Goal: Task Accomplishment & Management: Use online tool/utility

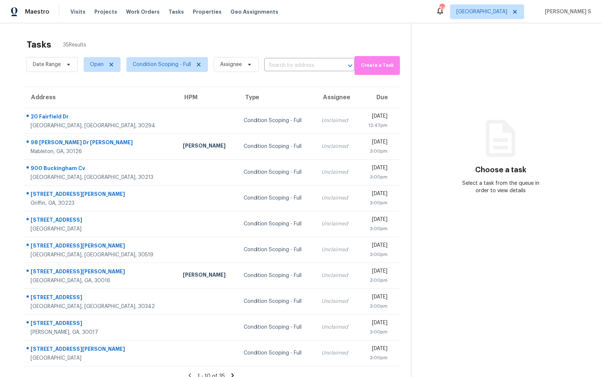
scroll to position [23, 0]
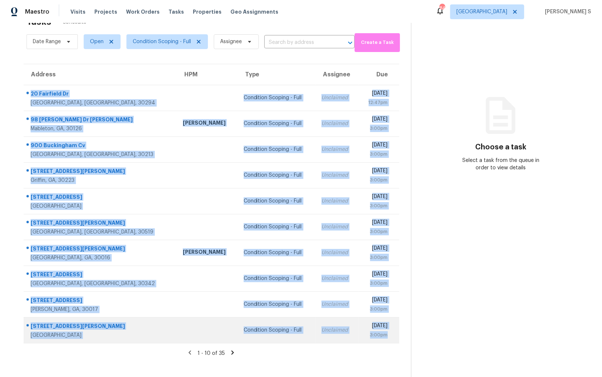
drag, startPoint x: 30, startPoint y: 91, endPoint x: 394, endPoint y: 332, distance: 436.4
click at [394, 332] on tbody "20 Fairfield Dr Ellenwood, GA, 30294 Condition Scoping - Full Unclaimed Thu, Se…" at bounding box center [212, 214] width 376 height 258
copy tbody "20 Fairfield Dr Ellenwood, GA, 30294 Condition Scoping - Full Unclaimed Thu, Se…"
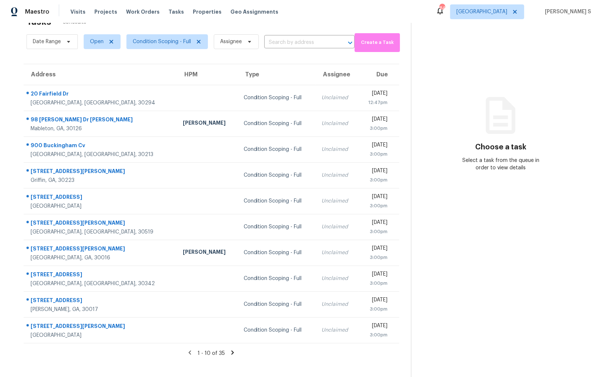
click at [232, 351] on icon at bounding box center [233, 352] width 3 height 4
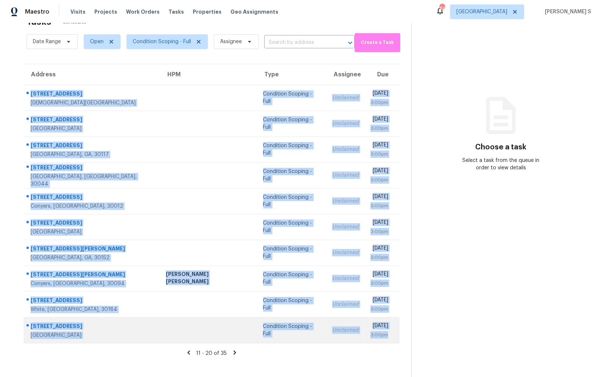
drag, startPoint x: 31, startPoint y: 91, endPoint x: 389, endPoint y: 333, distance: 431.8
click at [389, 333] on tbody "133 Maplewood Dr Temple, GA, 30179 Condition Scoping - Full Unclaimed Thu, Sep …" at bounding box center [212, 214] width 376 height 258
copy tbody "133 Maplewood Dr Temple, GA, 30179 Condition Scoping - Full Unclaimed Thu, Sep …"
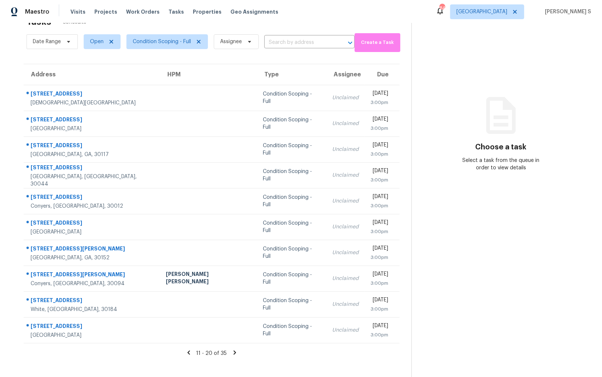
click at [233, 351] on icon at bounding box center [234, 352] width 3 height 4
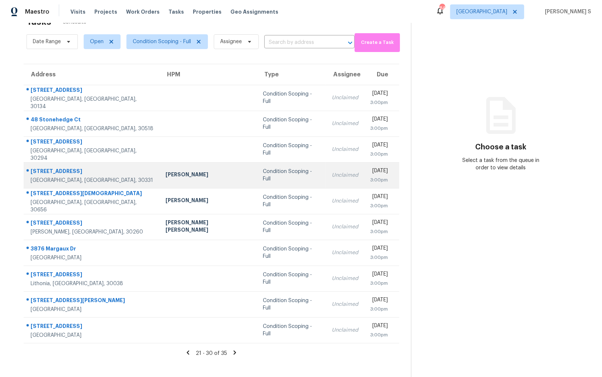
drag, startPoint x: 29, startPoint y: 92, endPoint x: 240, endPoint y: 167, distance: 224.3
click at [241, 167] on tbody "4930 Hedgewood Ct Douglasville, GA, 30134 Condition Scoping - Full Unclaimed Th…" at bounding box center [212, 214] width 376 height 258
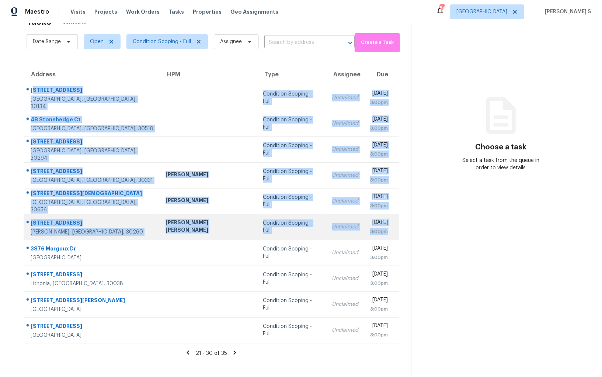
drag, startPoint x: 32, startPoint y: 93, endPoint x: 342, endPoint y: 237, distance: 342.0
click at [342, 237] on tbody "4930 Hedgewood Ct Douglasville, GA, 30134 Condition Scoping - Full Unclaimed Th…" at bounding box center [212, 214] width 376 height 258
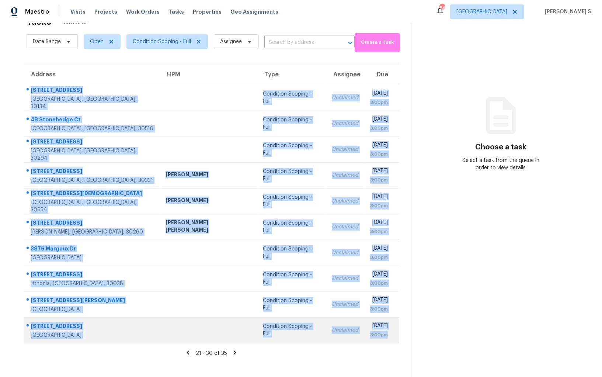
drag, startPoint x: 30, startPoint y: 93, endPoint x: 391, endPoint y: 330, distance: 432.2
click at [391, 331] on tbody "4930 Hedgewood Ct Douglasville, GA, 30134 Condition Scoping - Full Unclaimed Th…" at bounding box center [212, 214] width 376 height 258
copy tbody "4930 Hedgewood Ct Douglasville, GA, 30134 Condition Scoping - Full Unclaimed Th…"
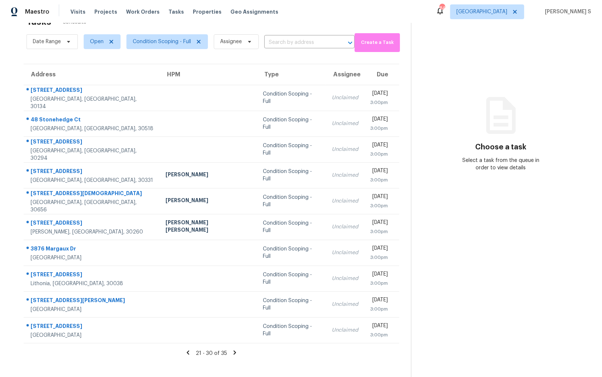
click at [236, 351] on icon at bounding box center [235, 352] width 7 height 7
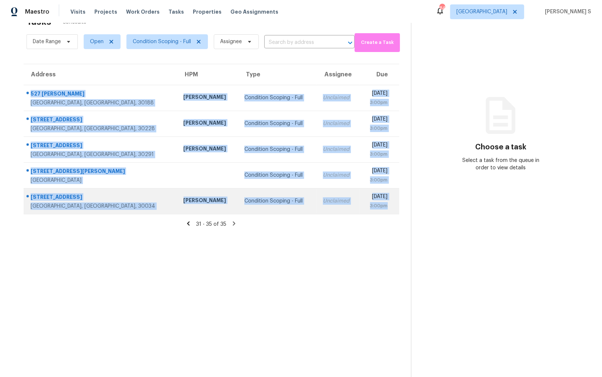
drag, startPoint x: 30, startPoint y: 92, endPoint x: 392, endPoint y: 205, distance: 380.0
click at [392, 205] on tbody "527 Margaret Ln Woodstock, GA, 30188 Tyler Payne Condition Scoping - Full Uncla…" at bounding box center [212, 149] width 376 height 129
copy tbody "527 Margaret Ln Woodstock, GA, 30188 Tyler Payne Condition Scoping - Full Uncla…"
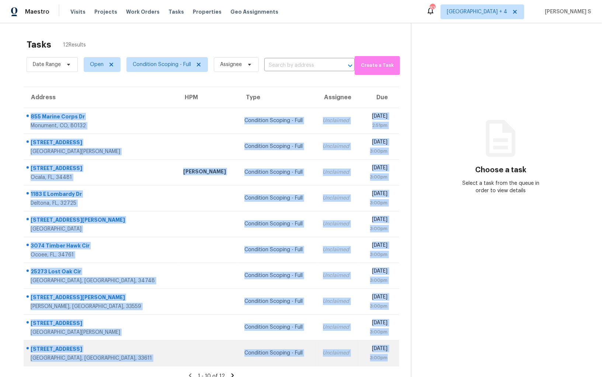
drag, startPoint x: 31, startPoint y: 114, endPoint x: 391, endPoint y: 355, distance: 433.4
click at [391, 355] on tbody "855 Marine Corps Dr Monument, CO, 80132 Condition Scoping - Full Unclaimed Thu,…" at bounding box center [212, 237] width 376 height 258
copy tbody "855 Marine Corps Dr Monument, CO, 80132 Condition Scoping - Full Unclaimed Thu,…"
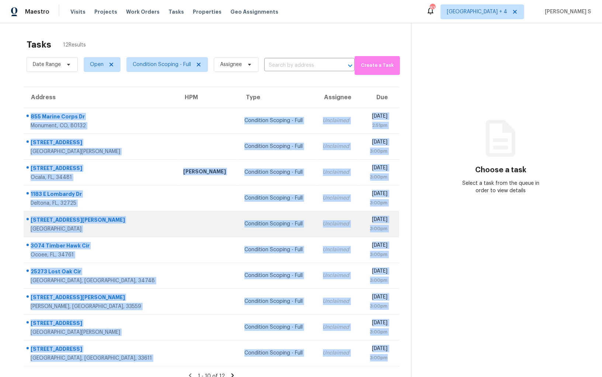
scroll to position [23, 0]
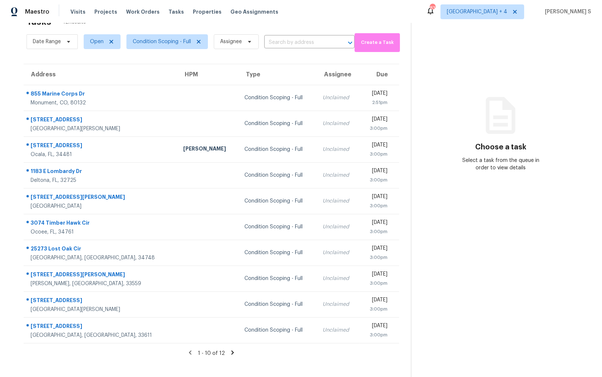
click at [230, 350] on icon at bounding box center [232, 352] width 7 height 7
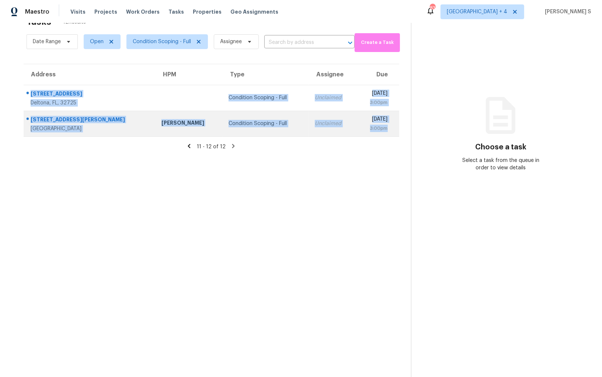
drag, startPoint x: 31, startPoint y: 91, endPoint x: 391, endPoint y: 130, distance: 362.3
click at [391, 130] on tbody "483 Abeno Ave Deltona, FL, 32725 Condition Scoping - Full Unclaimed Thu, Sep 18…" at bounding box center [212, 111] width 376 height 52
copy tbody "483 Abeno Ave Deltona, FL, 32725 Condition Scoping - Full Unclaimed Thu, Sep 18…"
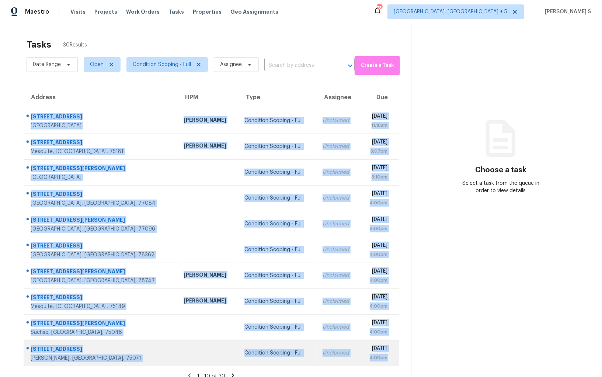
drag, startPoint x: 30, startPoint y: 112, endPoint x: 397, endPoint y: 358, distance: 441.5
click at [397, 358] on tbody "5924 Canberra Ln Arlington, TX, 76017 Todd Jorgenson Condition Scoping - Full U…" at bounding box center [212, 237] width 376 height 258
copy tbody "5924 Canberra Ln Arlington, TX, 76017 Todd Jorgenson Condition Scoping - Full U…"
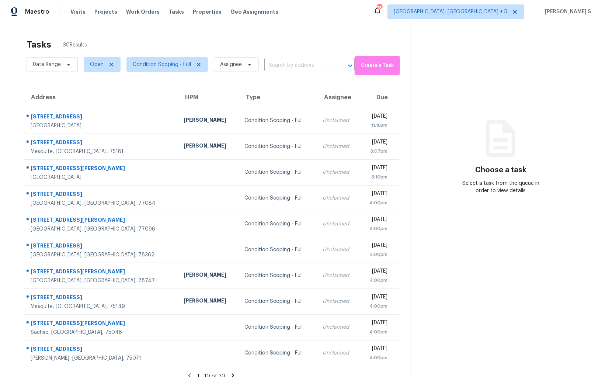
click at [232, 374] on icon at bounding box center [233, 375] width 7 height 7
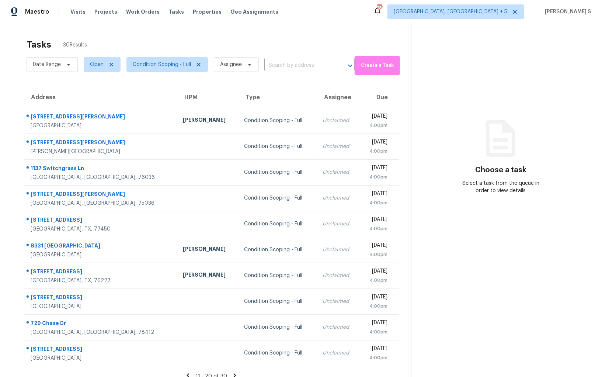
drag, startPoint x: 29, startPoint y: 113, endPoint x: 424, endPoint y: 283, distance: 430.3
click at [424, 284] on div "Tasks 30 Results Date Range Open Condition Scoping - Full Assignee ​ Create a T…" at bounding box center [301, 211] width 602 height 377
drag, startPoint x: 31, startPoint y: 114, endPoint x: 402, endPoint y: 362, distance: 446.7
click at [402, 362] on div "Address HPM Type Assignee Due 12755 Thomas Sumter St San Antonio, TX, 78233 Chr…" at bounding box center [211, 227] width 399 height 280
copy table "Address HPM Type Assignee Due"
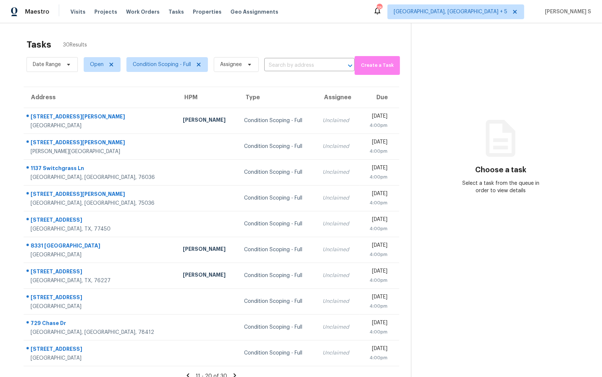
click at [232, 373] on icon at bounding box center [235, 375] width 7 height 7
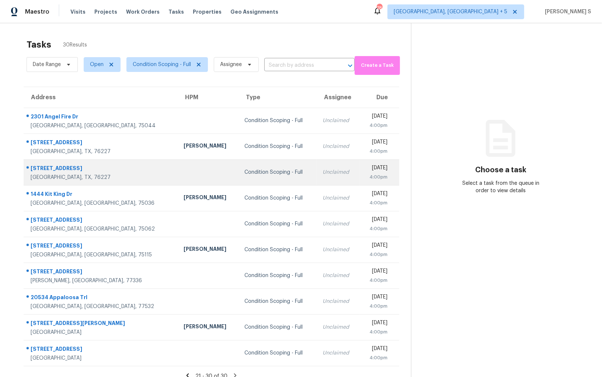
drag, startPoint x: 28, startPoint y: 115, endPoint x: 247, endPoint y: 166, distance: 224.8
click at [247, 166] on tbody "2301 Angel Fire Dr Garland, TX, 75044 Condition Scoping - Full Unclaimed Thu, S…" at bounding box center [212, 237] width 376 height 258
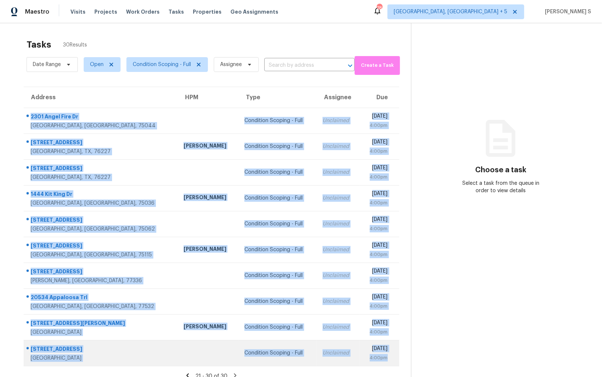
drag, startPoint x: 30, startPoint y: 114, endPoint x: 392, endPoint y: 355, distance: 434.5
click at [392, 355] on tbody "2301 Angel Fire Dr Garland, TX, 75044 Condition Scoping - Full Unclaimed Thu, S…" at bounding box center [212, 237] width 376 height 258
copy tbody "2301 Angel Fire Dr Garland, TX, 75044 Condition Scoping - Full Unclaimed Thu, S…"
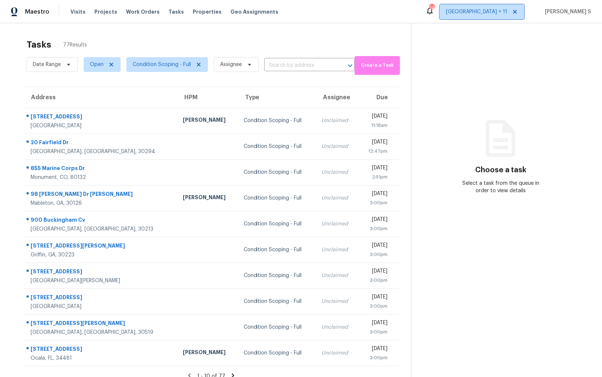
click at [478, 14] on span "[GEOGRAPHIC_DATA] + 11" at bounding box center [476, 11] width 61 height 7
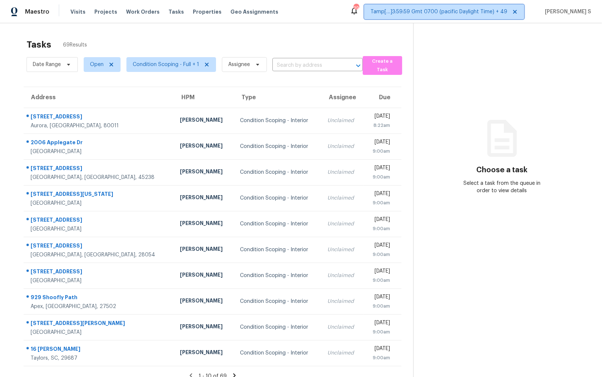
click at [444, 14] on span "Tamp[…]3:59:59 Gmt 0700 (pacific Daylight Time) + 49" at bounding box center [439, 11] width 137 height 7
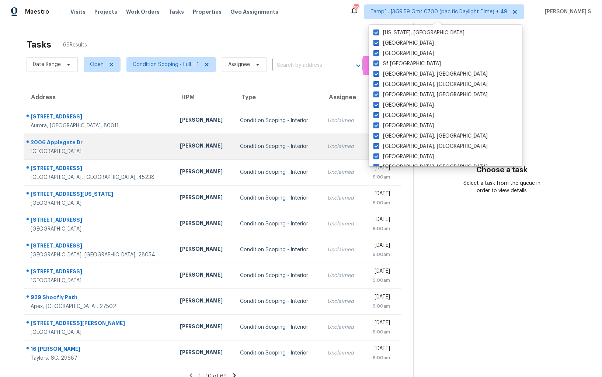
click at [234, 152] on td "Condition Scoping - Interior" at bounding box center [278, 146] width 88 height 26
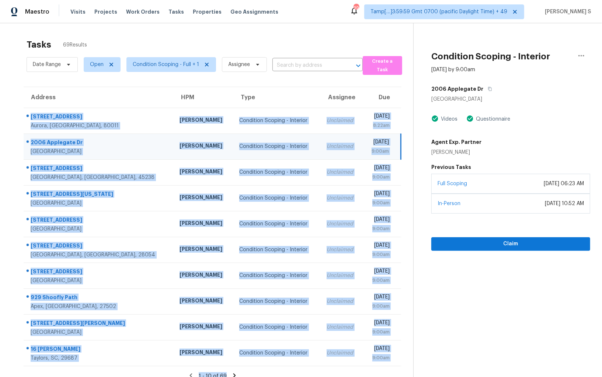
scroll to position [23, 0]
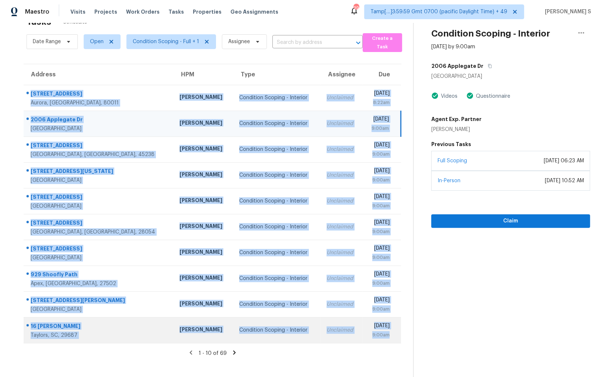
drag, startPoint x: 30, startPoint y: 115, endPoint x: 393, endPoint y: 339, distance: 426.2
click at [393, 339] on tbody "1225 Xanadu St Aurora, CO, 80011 David Page Condition Scoping - Interior Unclai…" at bounding box center [213, 214] width 378 height 258
copy tbody "1225 Xanadu St Aurora, CO, 80011 David Page Condition Scoping - Interior Unclai…"
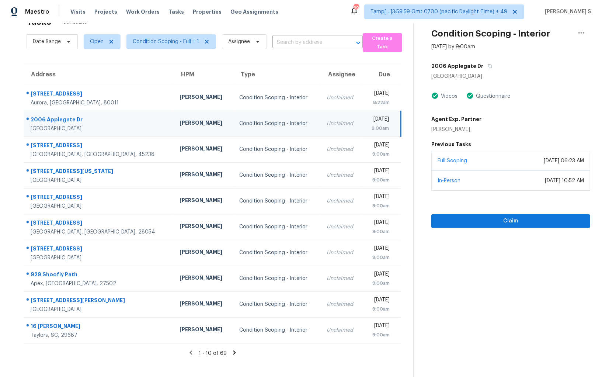
click at [234, 351] on icon at bounding box center [234, 352] width 3 height 4
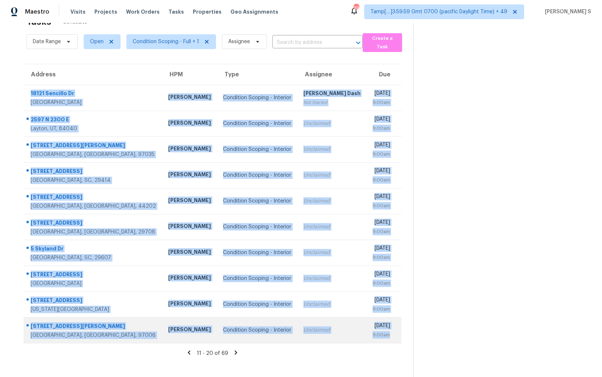
drag, startPoint x: 31, startPoint y: 90, endPoint x: 400, endPoint y: 333, distance: 441.5
click at [400, 333] on tbody "18121 Sencillo Dr San Diego, CA, 92128 Kaden Peterson Condition Scoping - Inter…" at bounding box center [213, 214] width 378 height 258
copy tbody "18121 Sencillo Dr San Diego, CA, 92128 Kaden Peterson Condition Scoping - Inter…"
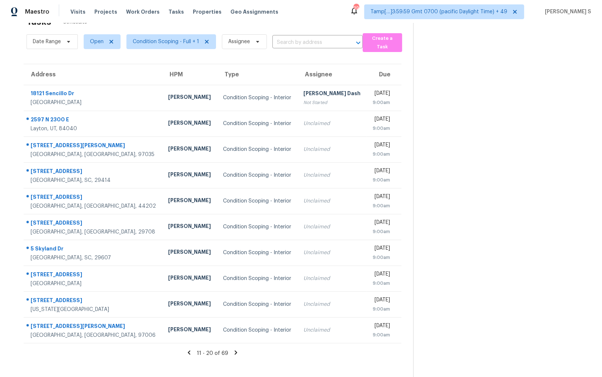
click at [235, 350] on icon at bounding box center [236, 352] width 3 height 4
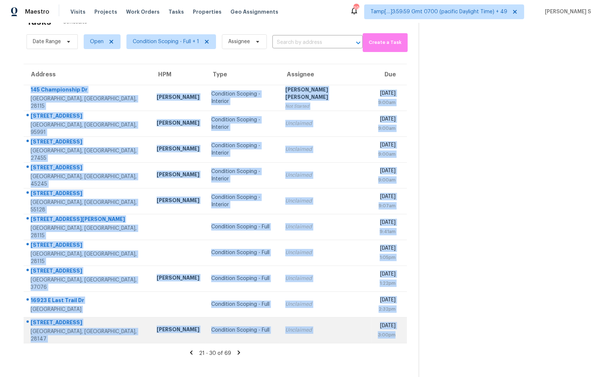
drag, startPoint x: 30, startPoint y: 91, endPoint x: 392, endPoint y: 332, distance: 435.1
click at [392, 332] on tbody "145 Championship Dr Mooresville, NC, 28115 Greg Janiak Condition Scoping - Inte…" at bounding box center [216, 214] width 384 height 258
copy tbody "145 Championship Dr Mooresville, NC, 28115 Greg Janiak Condition Scoping - Inte…"
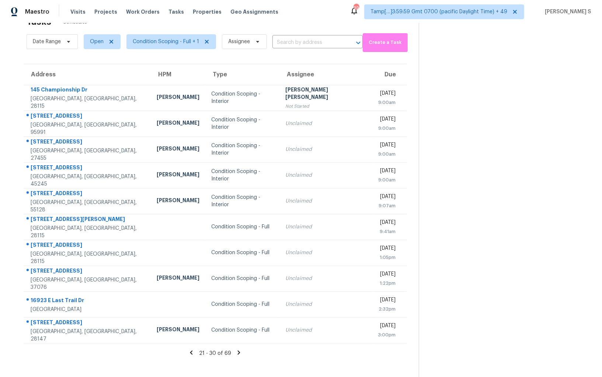
click at [236, 353] on icon at bounding box center [239, 352] width 7 height 7
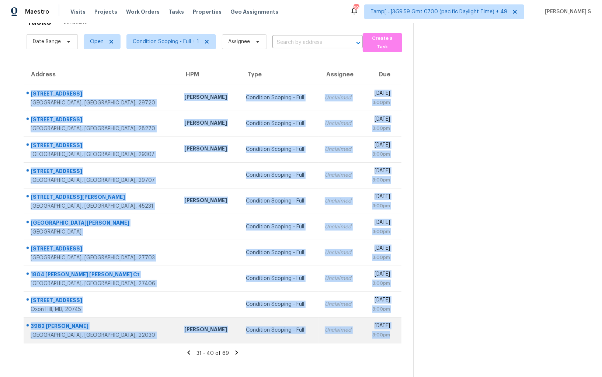
drag, startPoint x: 30, startPoint y: 90, endPoint x: 393, endPoint y: 336, distance: 438.0
click at [393, 336] on tbody "6065 Chimney Bluff Rd Lancaster, SC, 29720 Matthew Barnhart Condition Scoping -…" at bounding box center [213, 214] width 378 height 258
copy tbody "6065 Chimney Bluff Rd Lancaster, SC, 29720 Matthew Barnhart Condition Scoping -…"
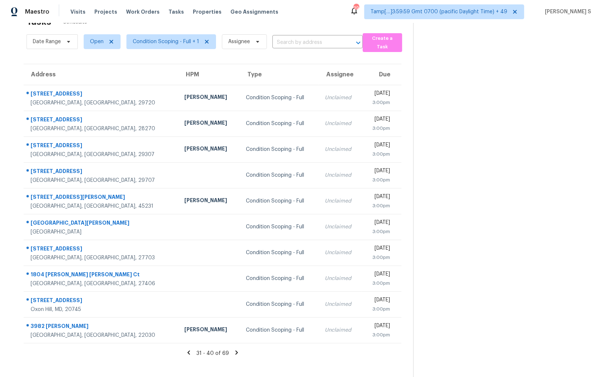
click at [233, 351] on icon at bounding box center [236, 352] width 7 height 7
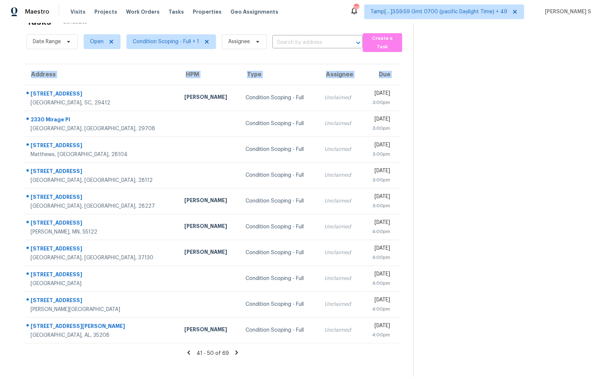
copy table "Address HPM Type Assignee Due"
drag, startPoint x: 31, startPoint y: 92, endPoint x: 403, endPoint y: 324, distance: 439.0
click at [403, 324] on div "Address HPM Type Assignee Due 1117 Oceanview Rd Charleston, SC, 29412 Matt Davi…" at bounding box center [213, 204] width 402 height 280
click at [236, 353] on icon at bounding box center [236, 352] width 7 height 7
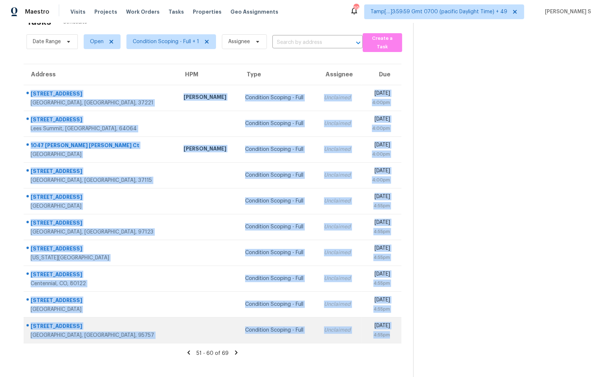
drag, startPoint x: 31, startPoint y: 92, endPoint x: 392, endPoint y: 332, distance: 433.4
click at [392, 332] on tbody "933 Fairdale Ct Nashville, TN, 37221 Brianna Bidco Condition Scoping - Full Unc…" at bounding box center [213, 214] width 378 height 258
copy tbody "933 Fairdale Ct Nashville, TN, 37221 Brianna Bidco Condition Scoping - Full Unc…"
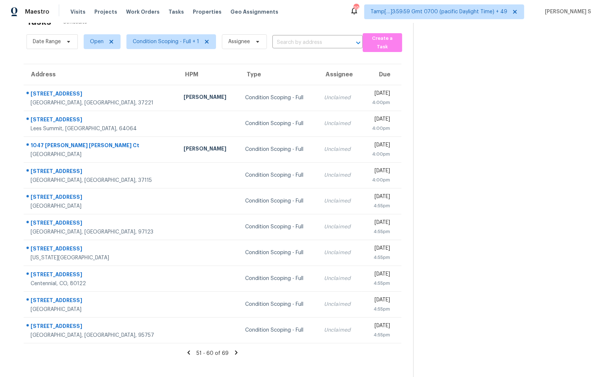
click at [235, 351] on icon at bounding box center [236, 352] width 3 height 4
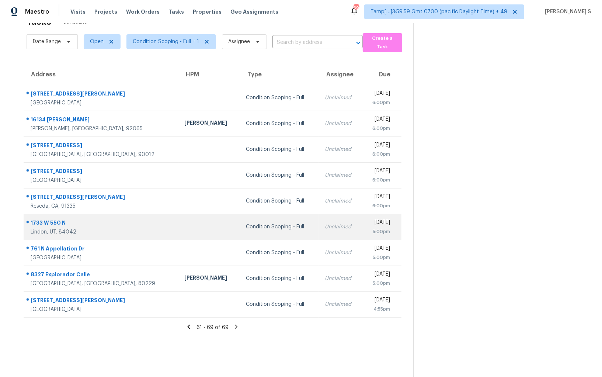
drag, startPoint x: 28, startPoint y: 93, endPoint x: 336, endPoint y: 237, distance: 340.2
click at [337, 238] on tbody "1440 S Jean Elizabeth Pl Avondale, AZ, 85323 Condition Scoping - Full Unclaimed…" at bounding box center [213, 201] width 378 height 232
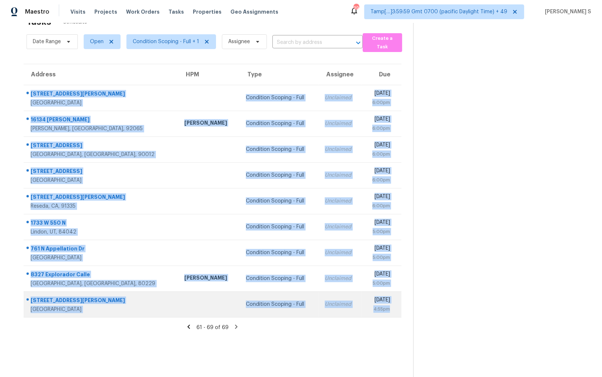
drag, startPoint x: 30, startPoint y: 91, endPoint x: 397, endPoint y: 312, distance: 428.5
click at [397, 312] on tbody "1440 S Jean Elizabeth Pl Avondale, AZ, 85323 Condition Scoping - Full Unclaimed…" at bounding box center [213, 201] width 378 height 232
copy tbody "1440 S Jean Elizabeth Pl Avondale, AZ, 85323 Condition Scoping - Full Unclaimed…"
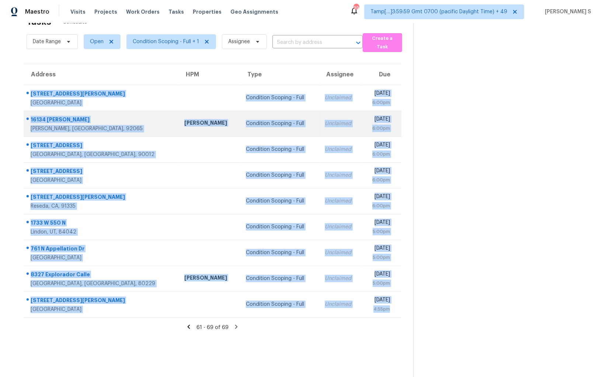
scroll to position [0, 0]
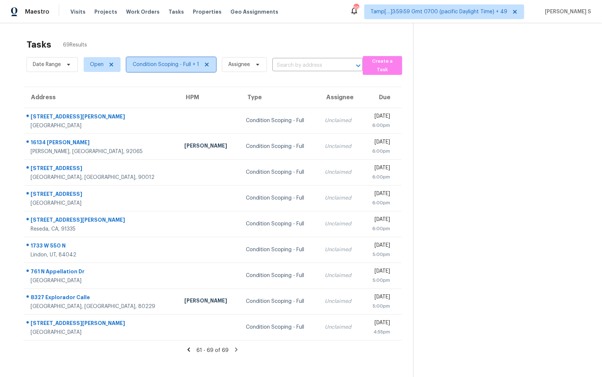
click at [180, 64] on span "Condition Scoping - Full + 1" at bounding box center [166, 64] width 66 height 7
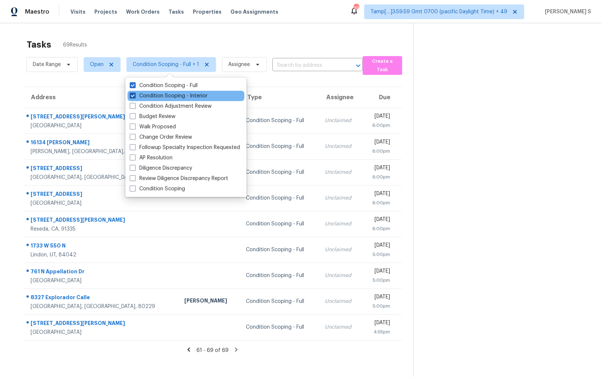
click at [170, 97] on label "Condition Scoping - Interior" at bounding box center [169, 95] width 78 height 7
click at [135, 97] on input "Condition Scoping - Interior" at bounding box center [132, 94] width 5 height 5
checkbox input "false"
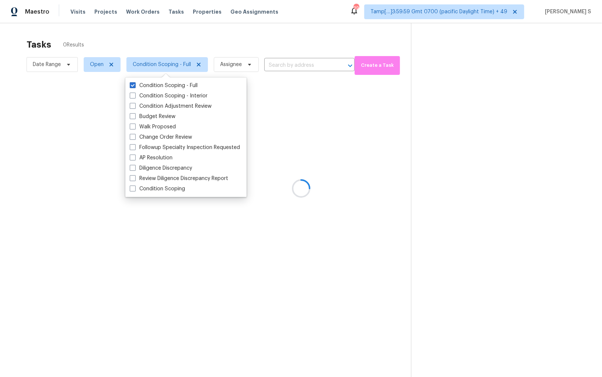
click at [416, 110] on div at bounding box center [301, 188] width 602 height 377
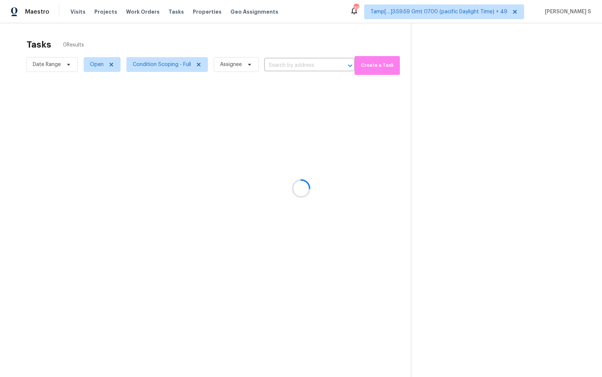
click at [446, 12] on div at bounding box center [301, 188] width 602 height 377
click at [457, 12] on div at bounding box center [301, 188] width 602 height 377
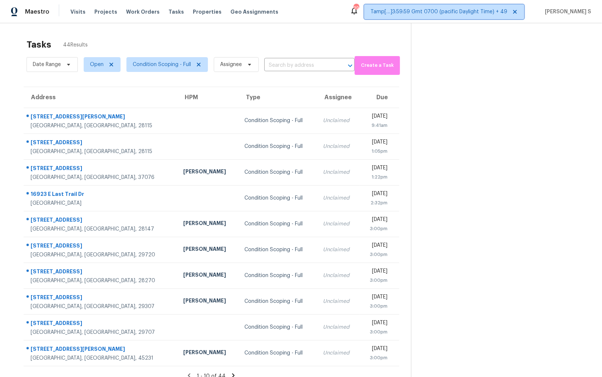
click at [457, 12] on span "Tamp[…]3:59:59 Gmt 0700 (pacific Daylight Time) + 49" at bounding box center [439, 11] width 137 height 7
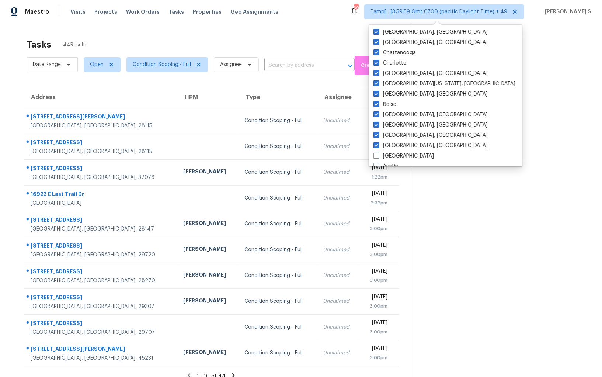
scroll to position [494, 0]
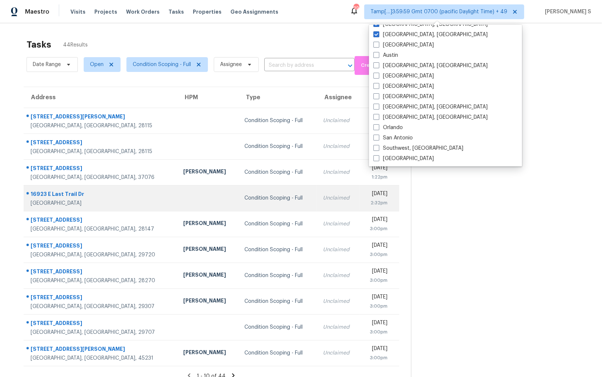
click at [239, 191] on td "Condition Scoping - Full" at bounding box center [278, 198] width 79 height 26
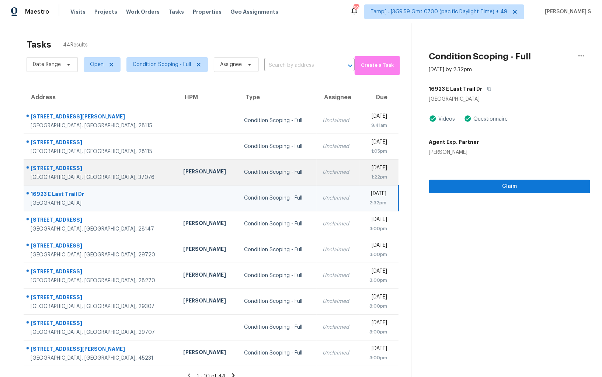
drag, startPoint x: 29, startPoint y: 115, endPoint x: 248, endPoint y: 165, distance: 224.3
click at [248, 166] on tbody "221 Linwood Rd Mooresville, NC, 28115 Condition Scoping - Full Unclaimed Thu, S…" at bounding box center [211, 237] width 375 height 258
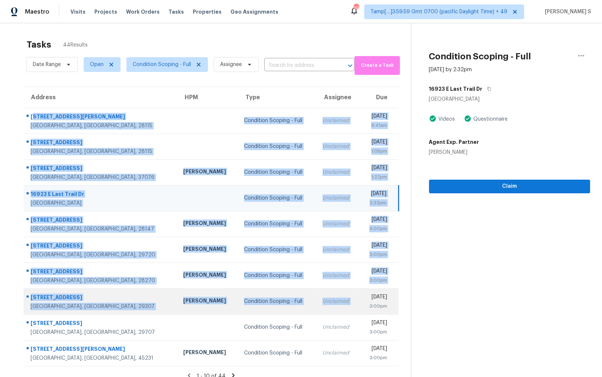
drag, startPoint x: 32, startPoint y: 115, endPoint x: 324, endPoint y: 293, distance: 342.0
click at [324, 293] on tbody "221 Linwood Rd Mooresville, NC, 28115 Condition Scoping - Full Unclaimed Thu, S…" at bounding box center [211, 237] width 375 height 258
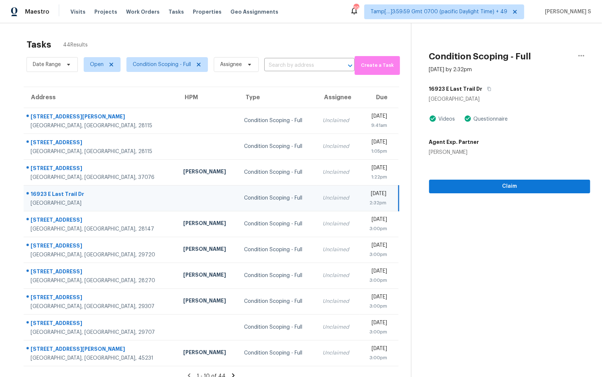
click at [238, 204] on td "Condition Scoping - Full" at bounding box center [277, 198] width 78 height 26
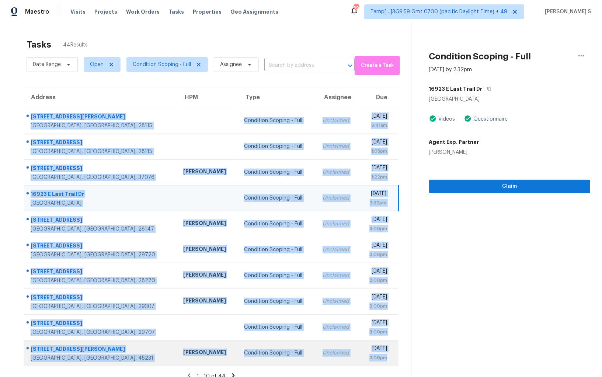
drag, startPoint x: 30, startPoint y: 115, endPoint x: 389, endPoint y: 358, distance: 433.9
click at [389, 358] on tbody "221 Linwood Rd Mooresville, NC, 28115 Condition Scoping - Full Unclaimed Thu, S…" at bounding box center [211, 237] width 375 height 258
copy tbody "221 Linwood Rd Mooresville, NC, 28115 Condition Scoping - Full Unclaimed Thu, S…"
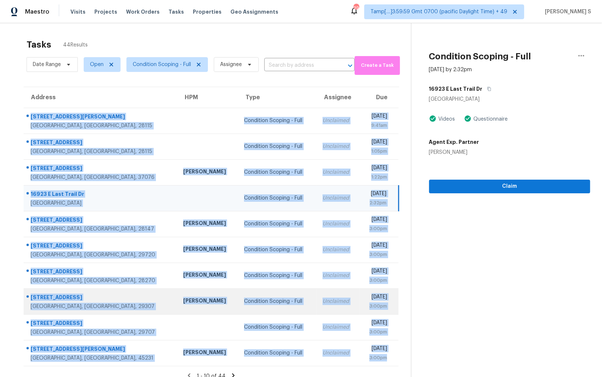
scroll to position [23, 0]
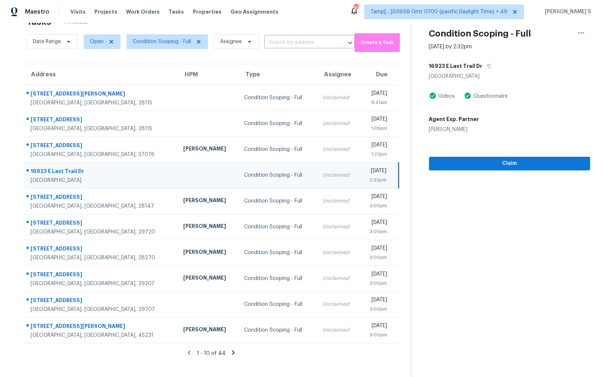
click at [233, 351] on icon at bounding box center [233, 352] width 3 height 4
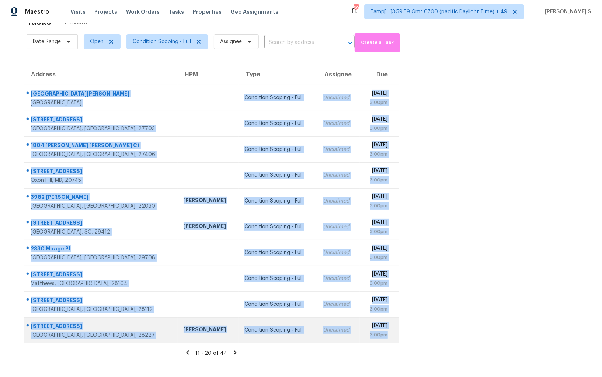
drag, startPoint x: 31, startPoint y: 92, endPoint x: 399, endPoint y: 334, distance: 440.4
click at [399, 334] on tbody "18009 Kalvin Dr Brook Park, OH, 44142 Condition Scoping - Full Unclaimed Thu, S…" at bounding box center [212, 214] width 376 height 258
copy tbody "18009 Kalvin Dr Brook Park, OH, 44142 Condition Scoping - Full Unclaimed Thu, S…"
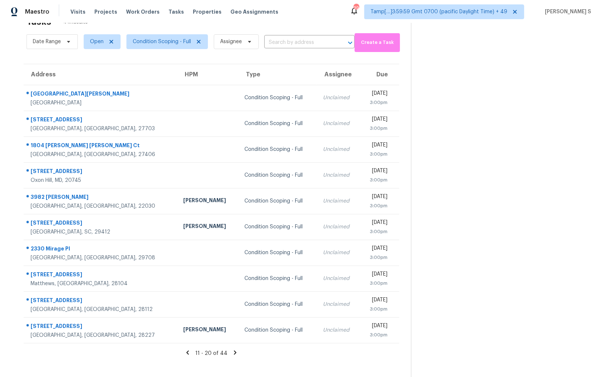
click at [232, 350] on icon at bounding box center [235, 352] width 7 height 7
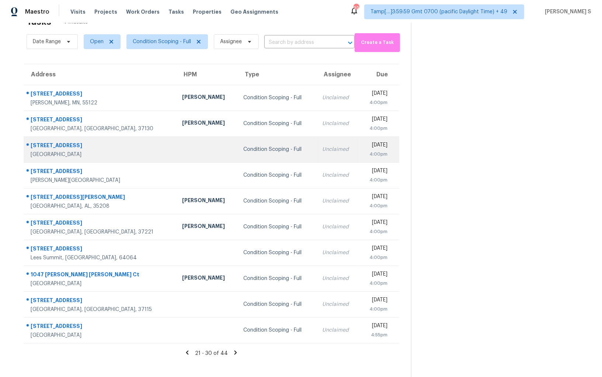
drag, startPoint x: 29, startPoint y: 91, endPoint x: 253, endPoint y: 140, distance: 229.4
click at [253, 140] on tbody "1656 Oakbrooke Way Eagan, MN, 55122 Ken Nelson Condition Scoping - Full Unclaim…" at bounding box center [212, 214] width 376 height 258
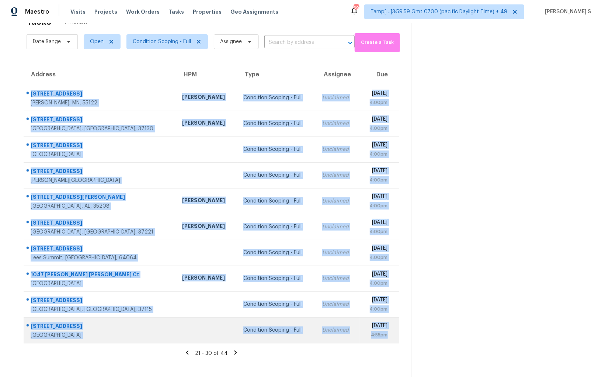
drag, startPoint x: 30, startPoint y: 92, endPoint x: 395, endPoint y: 336, distance: 438.7
click at [395, 336] on tbody "1656 Oakbrooke Way Eagan, MN, 55122 Ken Nelson Condition Scoping - Full Unclaim…" at bounding box center [212, 214] width 376 height 258
copy tbody "1656 Oakbrooke Way Eagan, MN, 55122 Ken Nelson Condition Scoping - Full Unclaim…"
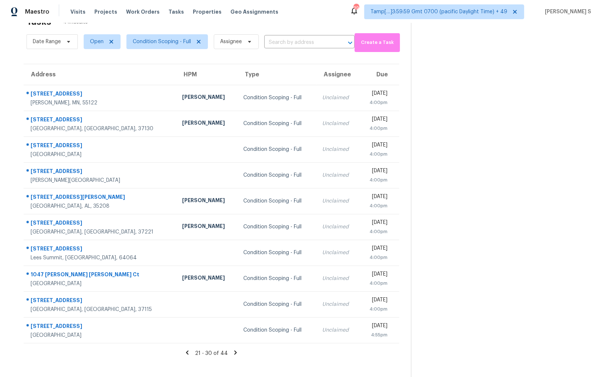
click at [234, 351] on icon at bounding box center [235, 352] width 3 height 4
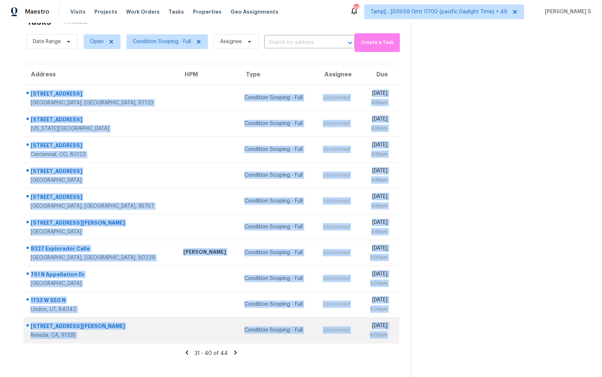
drag, startPoint x: 31, startPoint y: 91, endPoint x: 396, endPoint y: 334, distance: 438.3
click at [396, 334] on tbody "2073 SE 48th Ave Hillsboro, OR, 97123 Condition Scoping - Full Unclaimed Thu, S…" at bounding box center [212, 214] width 376 height 258
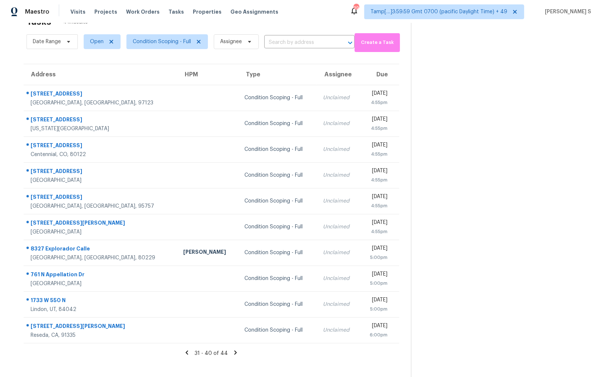
click at [232, 352] on icon at bounding box center [235, 352] width 7 height 7
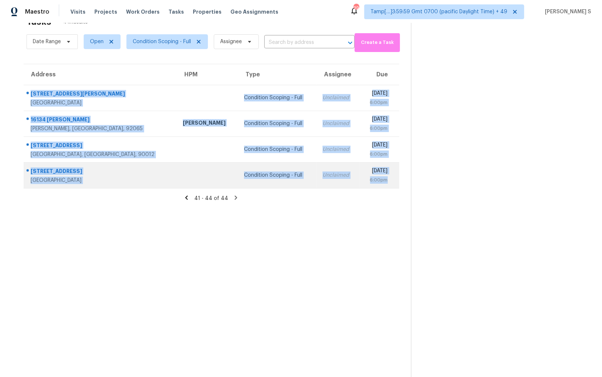
drag, startPoint x: 31, startPoint y: 93, endPoint x: 386, endPoint y: 184, distance: 366.7
click at [386, 184] on tbody "1440 S Jean Elizabeth Pl Avondale, AZ, 85323 Condition Scoping - Full Unclaimed…" at bounding box center [212, 136] width 376 height 103
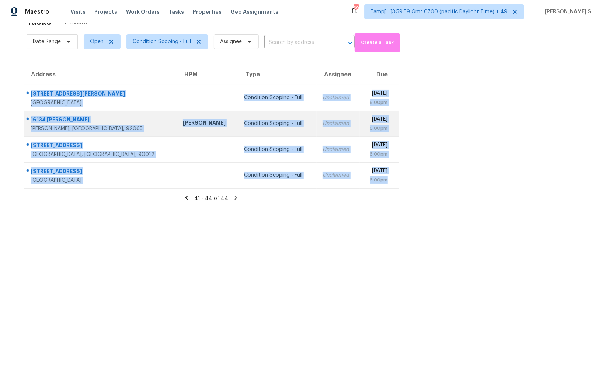
scroll to position [0, 0]
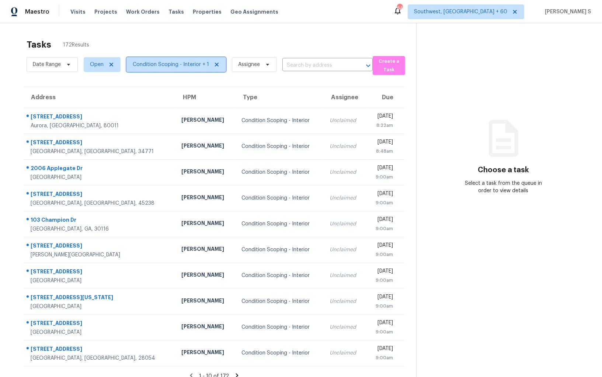
click at [173, 67] on span "Condition Scoping - Interior + 1" at bounding box center [171, 64] width 76 height 7
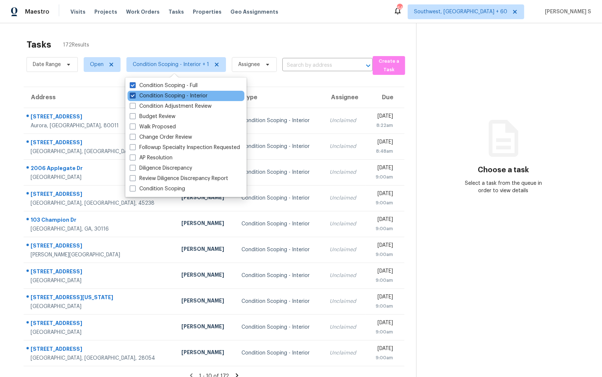
click at [195, 97] on label "Condition Scoping - Interior" at bounding box center [169, 95] width 78 height 7
click at [135, 97] on input "Condition Scoping - Interior" at bounding box center [132, 94] width 5 height 5
checkbox input "false"
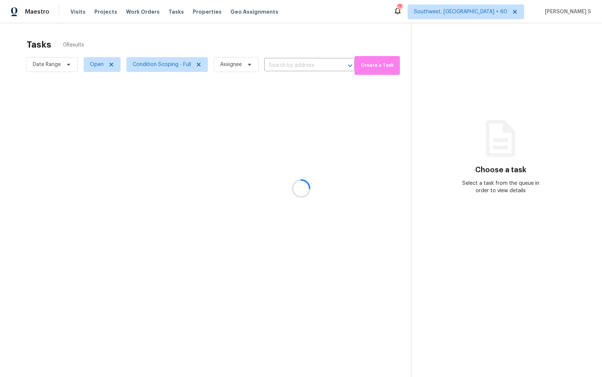
click at [280, 173] on div at bounding box center [301, 188] width 602 height 377
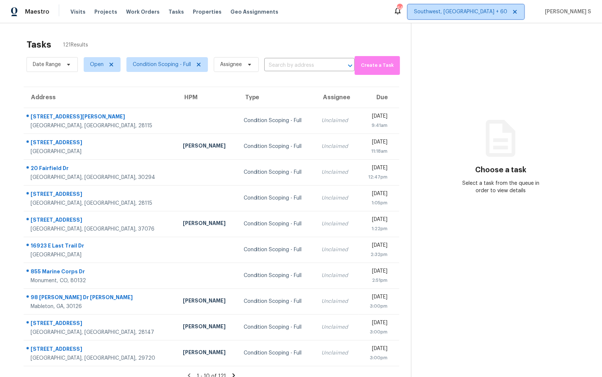
click at [498, 13] on span "Southwest, [GEOGRAPHIC_DATA] + 60" at bounding box center [460, 11] width 93 height 7
click at [449, 252] on section "Choose a task Select a task from the queue in order to view details" at bounding box center [500, 211] width 179 height 377
click at [170, 63] on span "Condition Scoping - Full" at bounding box center [162, 64] width 58 height 7
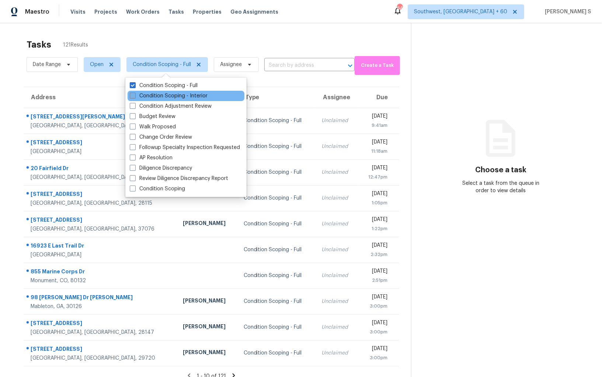
click at [176, 96] on label "Condition Scoping - Interior" at bounding box center [169, 95] width 78 height 7
click at [135, 96] on input "Condition Scoping - Interior" at bounding box center [132, 94] width 5 height 5
checkbox input "true"
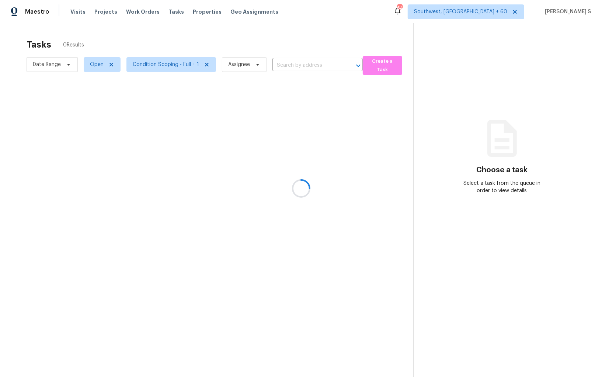
click at [94, 156] on div at bounding box center [301, 188] width 602 height 377
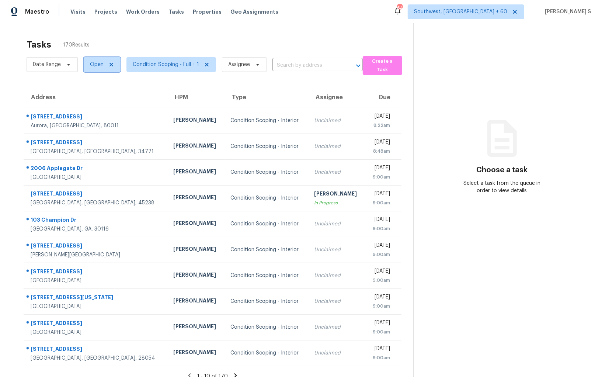
click at [93, 61] on span "Open" at bounding box center [97, 64] width 14 height 7
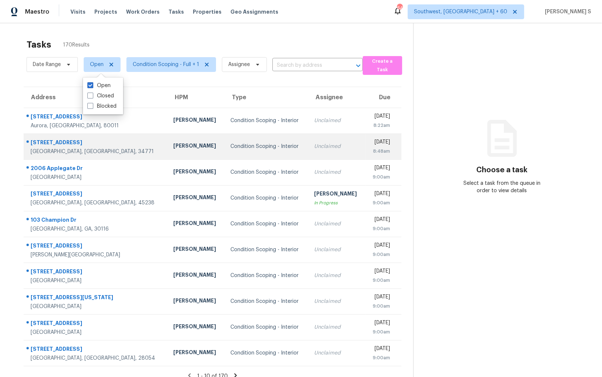
click at [230, 143] on div "Condition Scoping - Interior" at bounding box center [266, 146] width 72 height 7
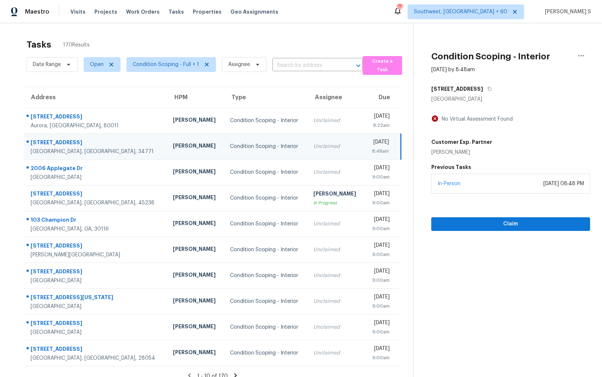
scroll to position [23, 0]
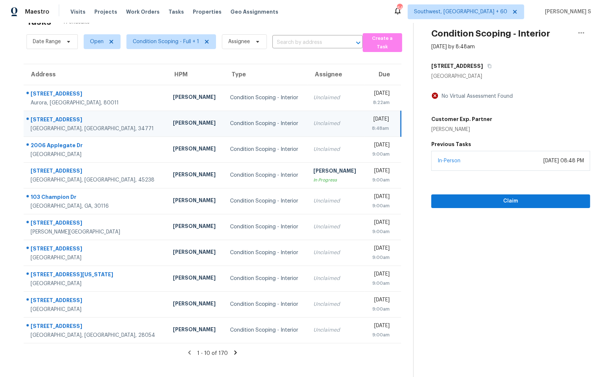
click at [235, 350] on icon at bounding box center [236, 352] width 3 height 4
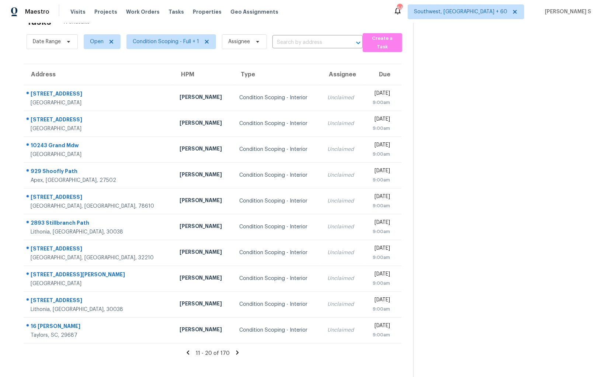
click at [236, 350] on icon at bounding box center [237, 352] width 7 height 7
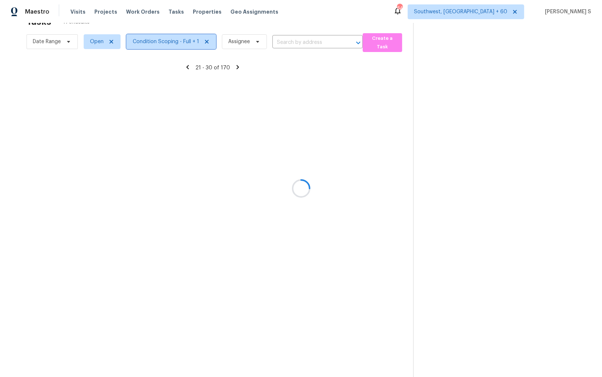
click at [162, 45] on span "Condition Scoping - Full + 1" at bounding box center [166, 41] width 66 height 7
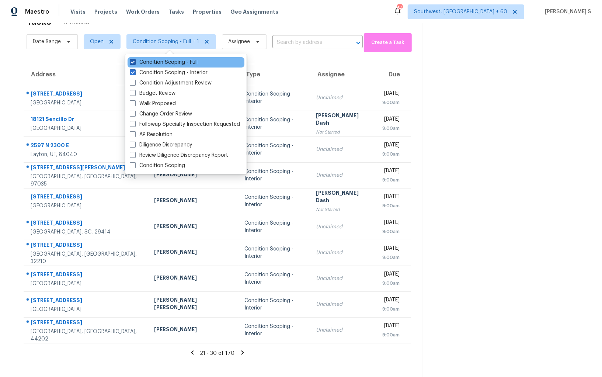
click at [171, 63] on label "Condition Scoping - Full" at bounding box center [164, 62] width 68 height 7
click at [135, 63] on input "Condition Scoping - Full" at bounding box center [132, 61] width 5 height 5
checkbox input "false"
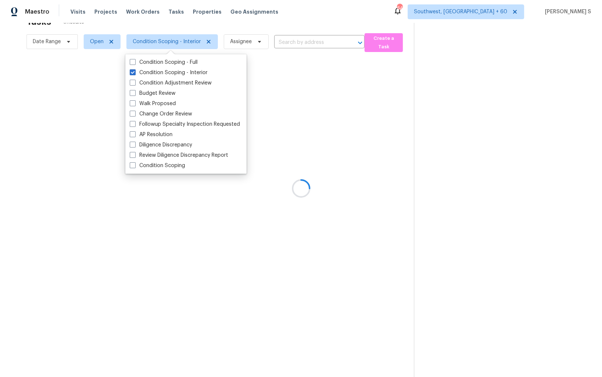
click at [294, 260] on div at bounding box center [301, 188] width 602 height 377
